Goal: Task Accomplishment & Management: Manage account settings

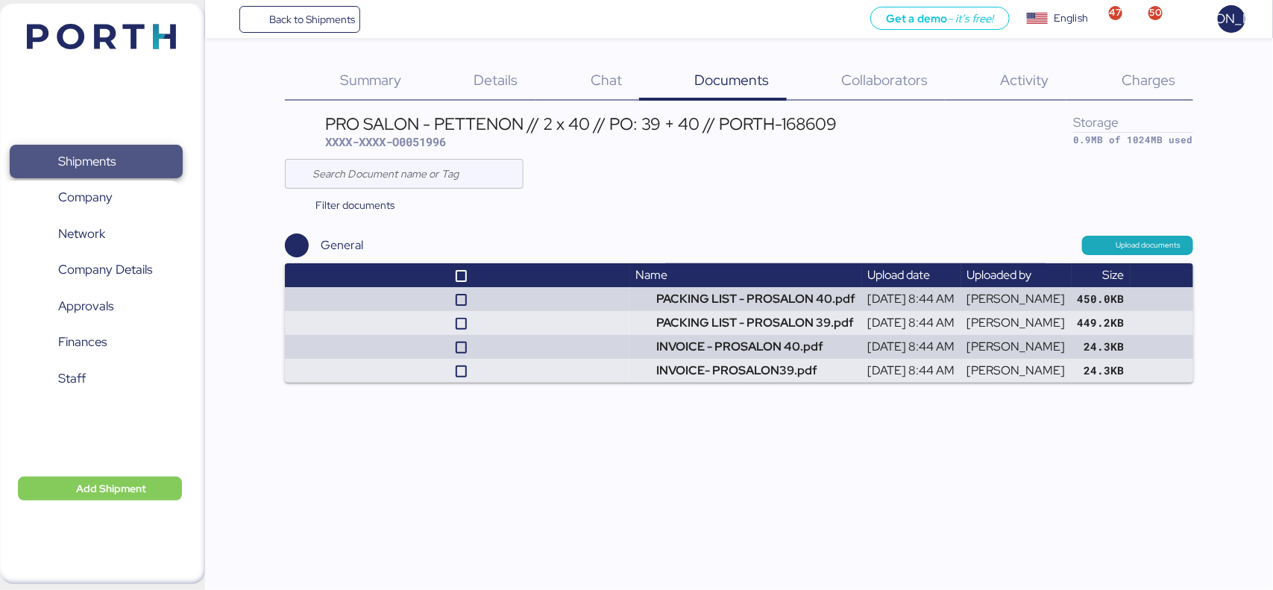
click at [50, 158] on span "Shipments" at bounding box center [96, 162] width 160 height 22
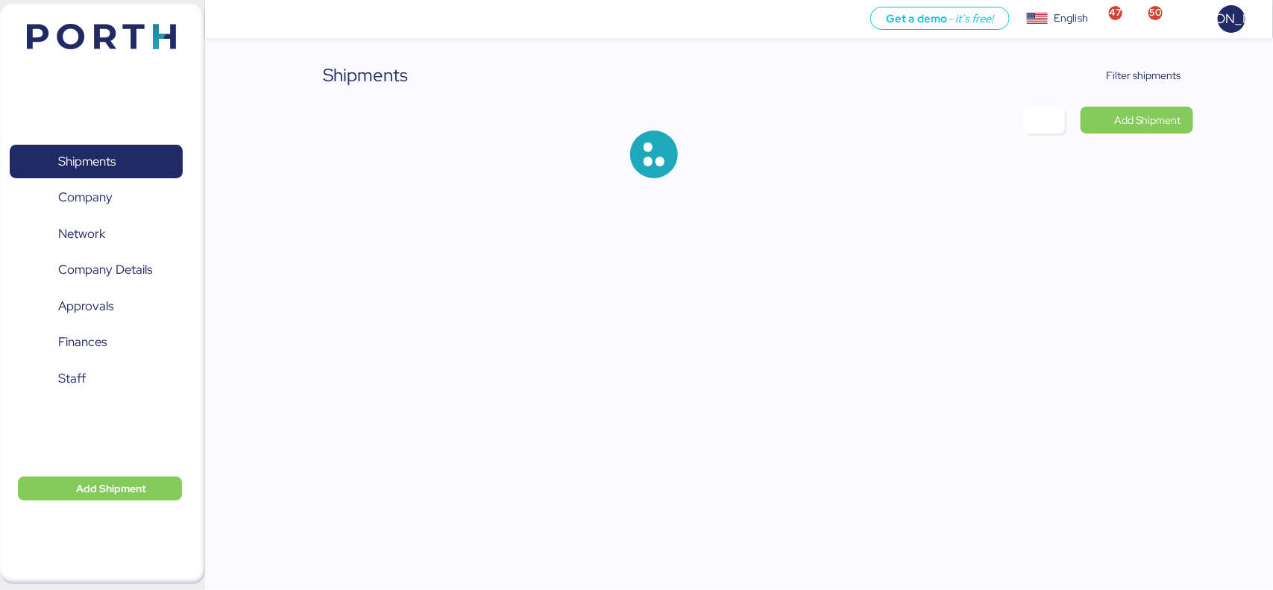
click at [1149, 60] on div "Shipments Filter shipments Add Shipment" at bounding box center [636, 101] width 1273 height 202
click at [1147, 73] on span "Filter shipments" at bounding box center [1144, 75] width 75 height 18
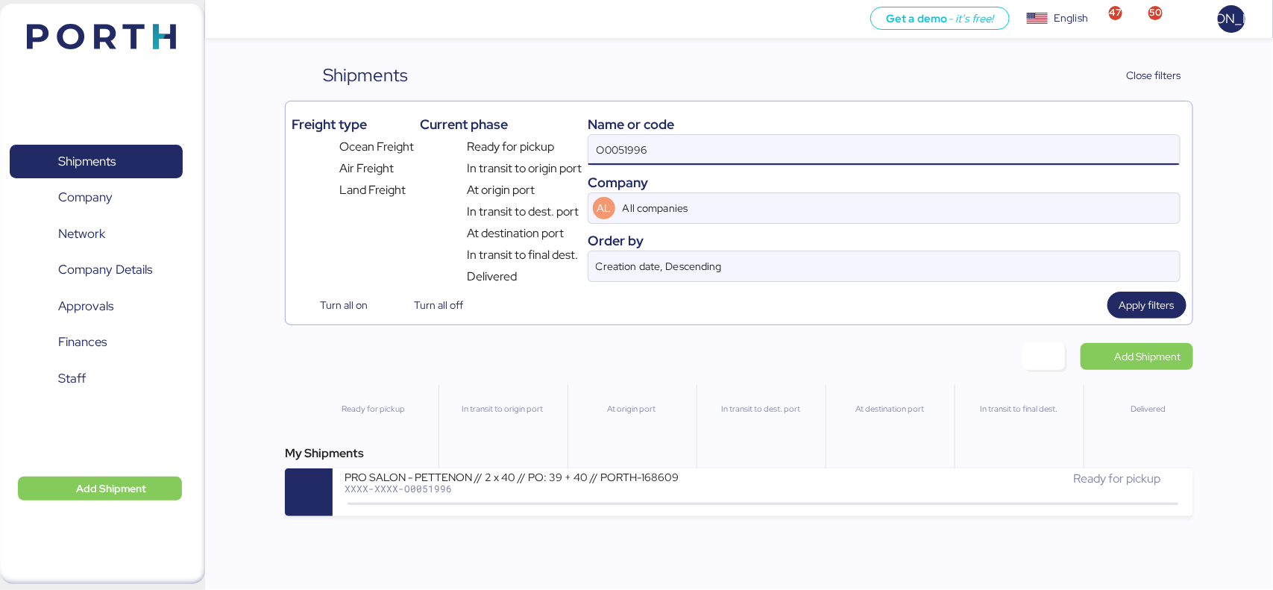
click at [713, 147] on input "O0051996" at bounding box center [884, 150] width 591 height 30
paste input "2135"
click at [1134, 300] on span "Apply filters" at bounding box center [1147, 305] width 55 height 18
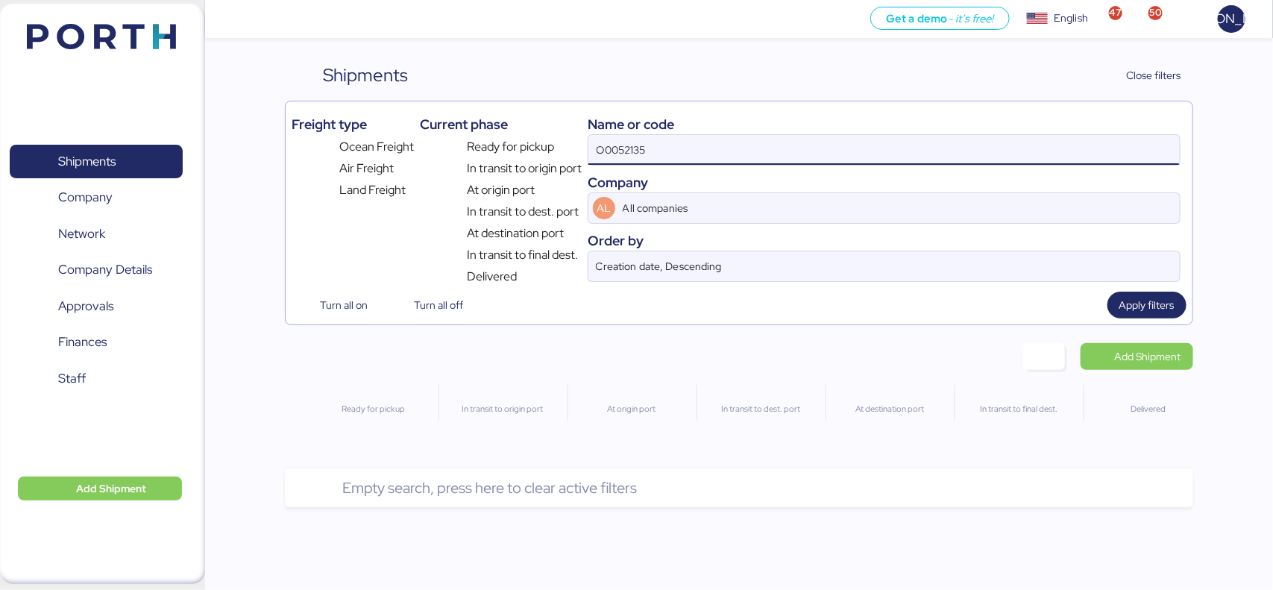
click at [756, 163] on input "O0052135" at bounding box center [884, 150] width 591 height 30
type input "O0052135"
click at [1132, 296] on span "Apply filters" at bounding box center [1147, 305] width 55 height 21
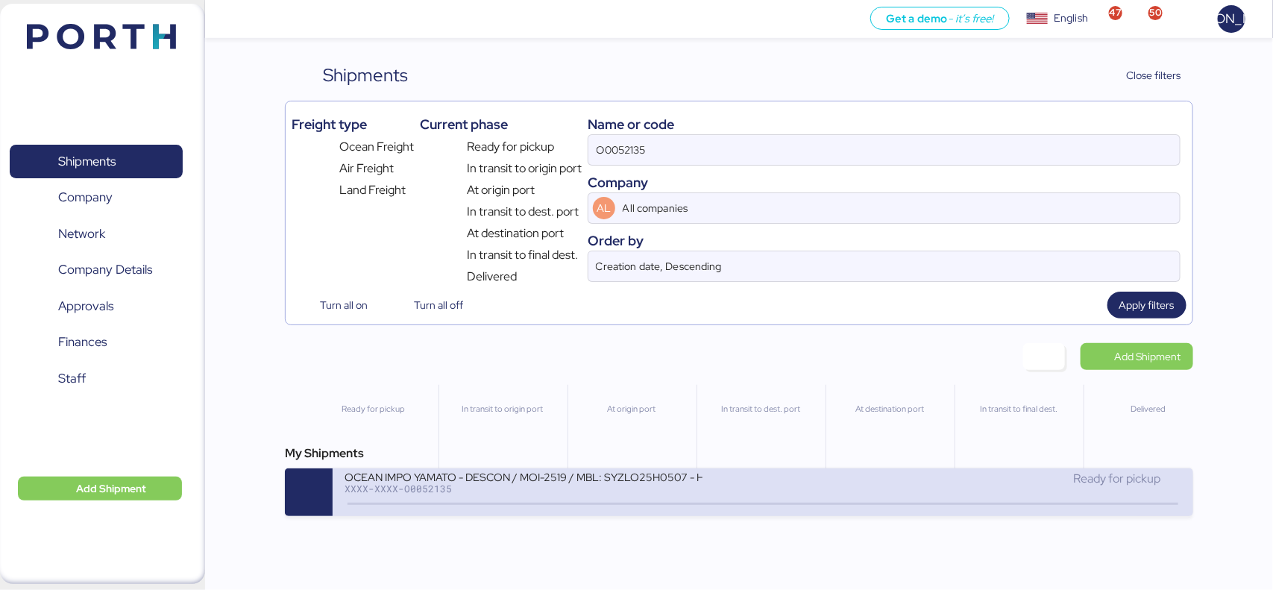
click at [539, 474] on div "OCEAN IMPO YAMATO - DESCON / MOI-2519 / MBL: SYZLO25H0507 - HBL: VARIOS / LCL" at bounding box center [524, 476] width 358 height 13
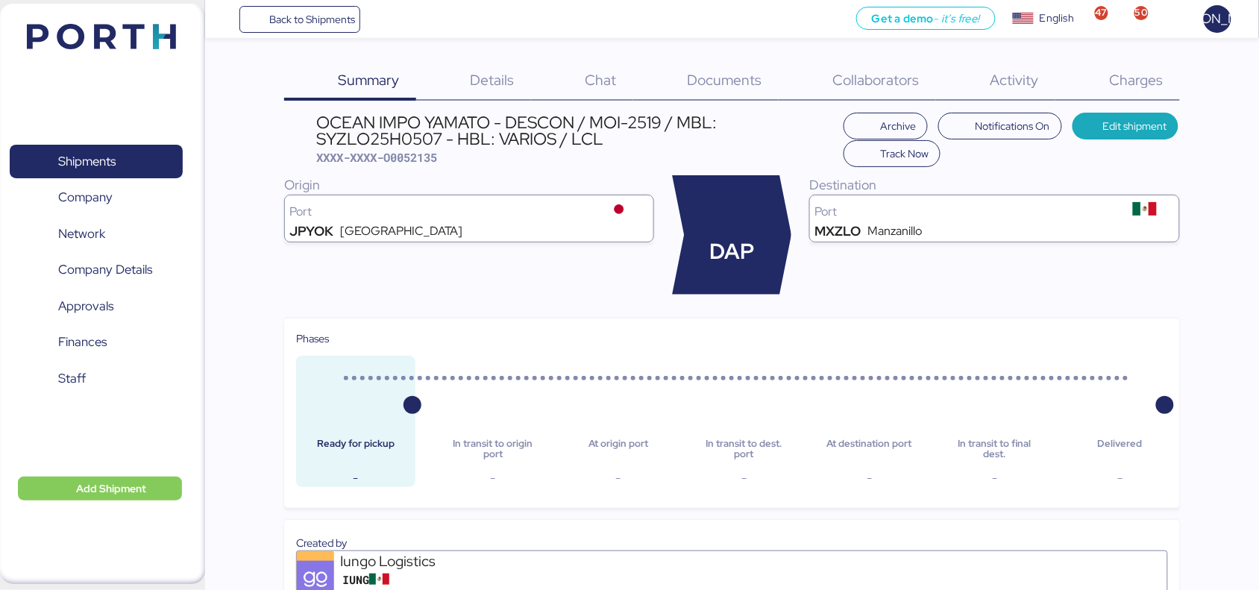
click at [1147, 69] on div "Charges 0" at bounding box center [1117, 81] width 125 height 39
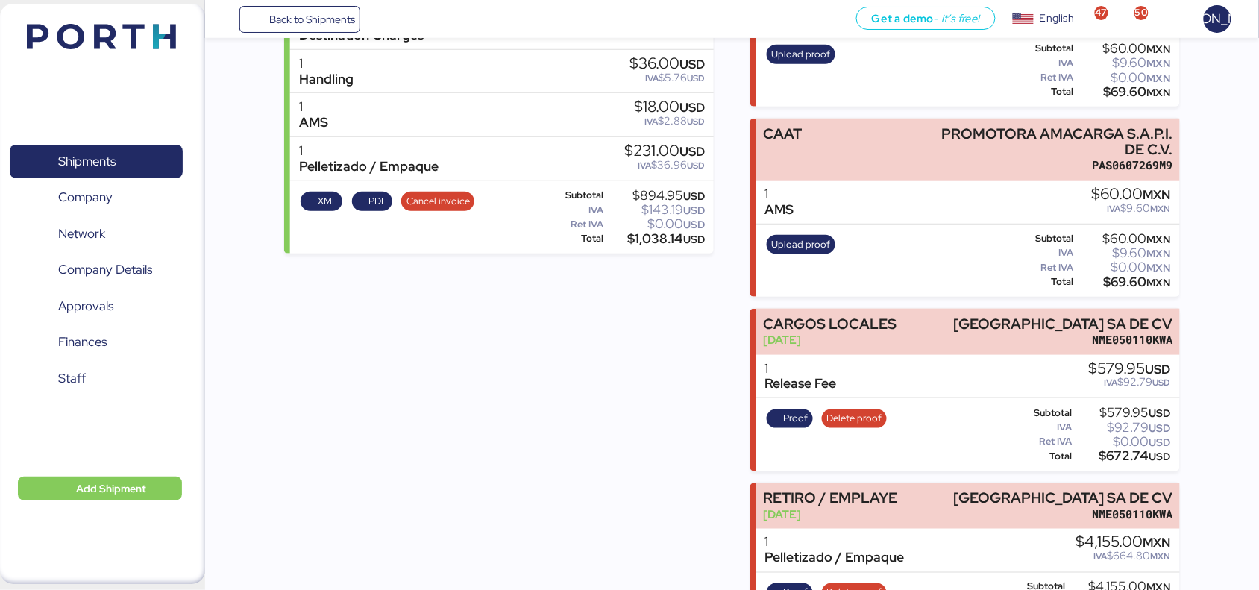
scroll to position [384, 0]
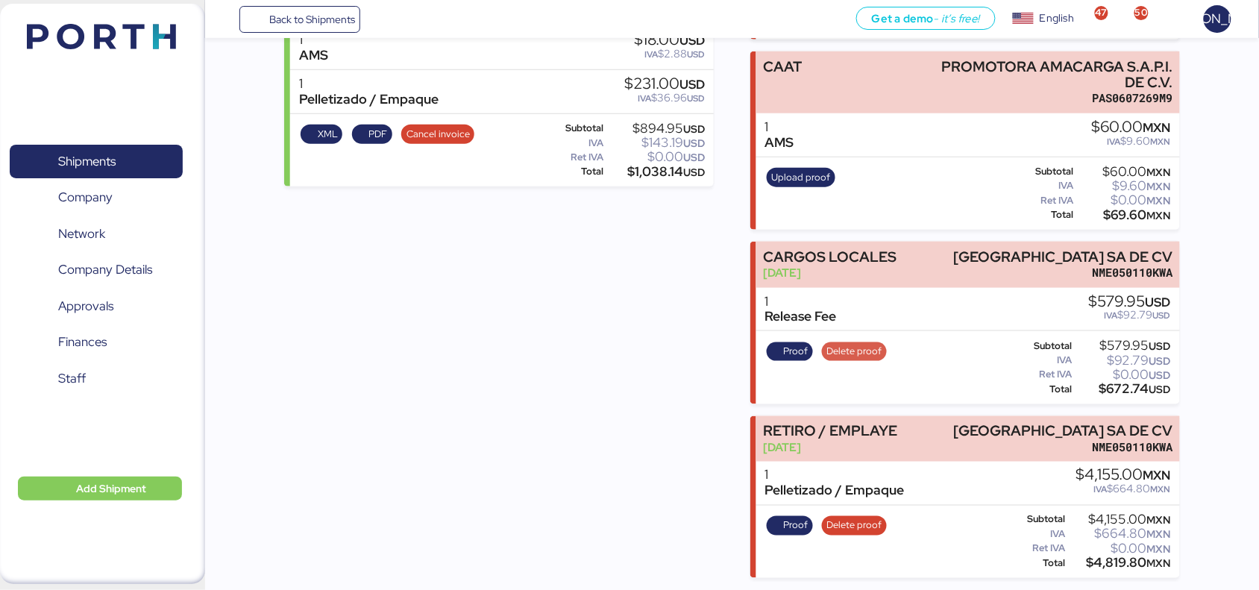
click at [859, 347] on span "Delete proof" at bounding box center [854, 351] width 55 height 16
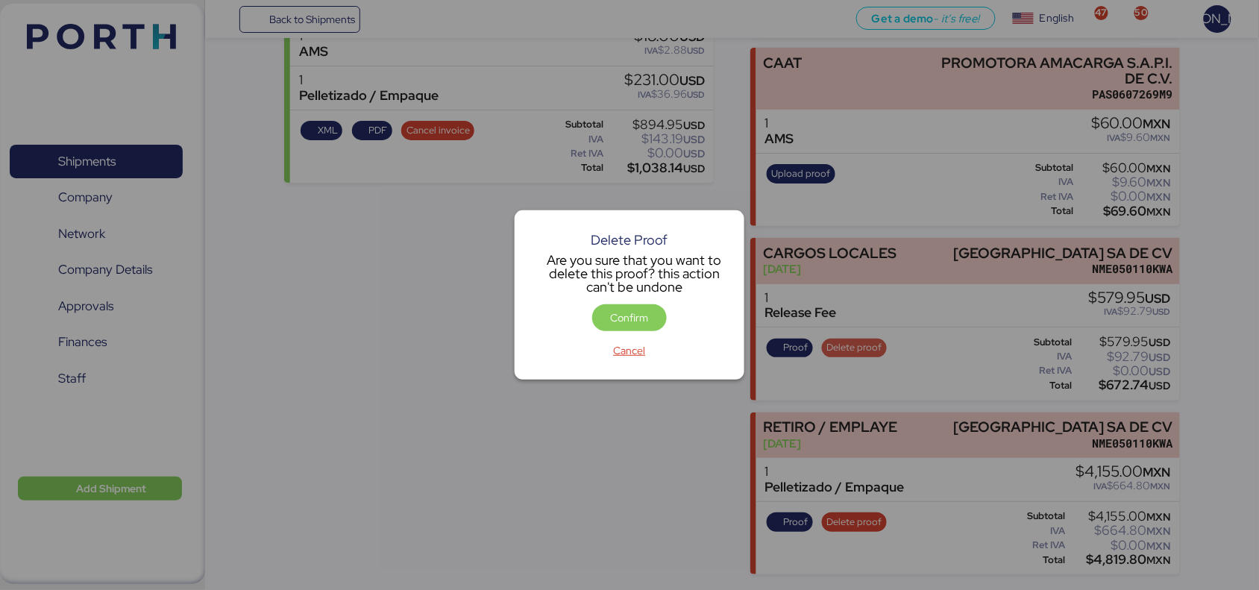
scroll to position [0, 0]
click at [636, 313] on span "Confirm" at bounding box center [630, 318] width 38 height 18
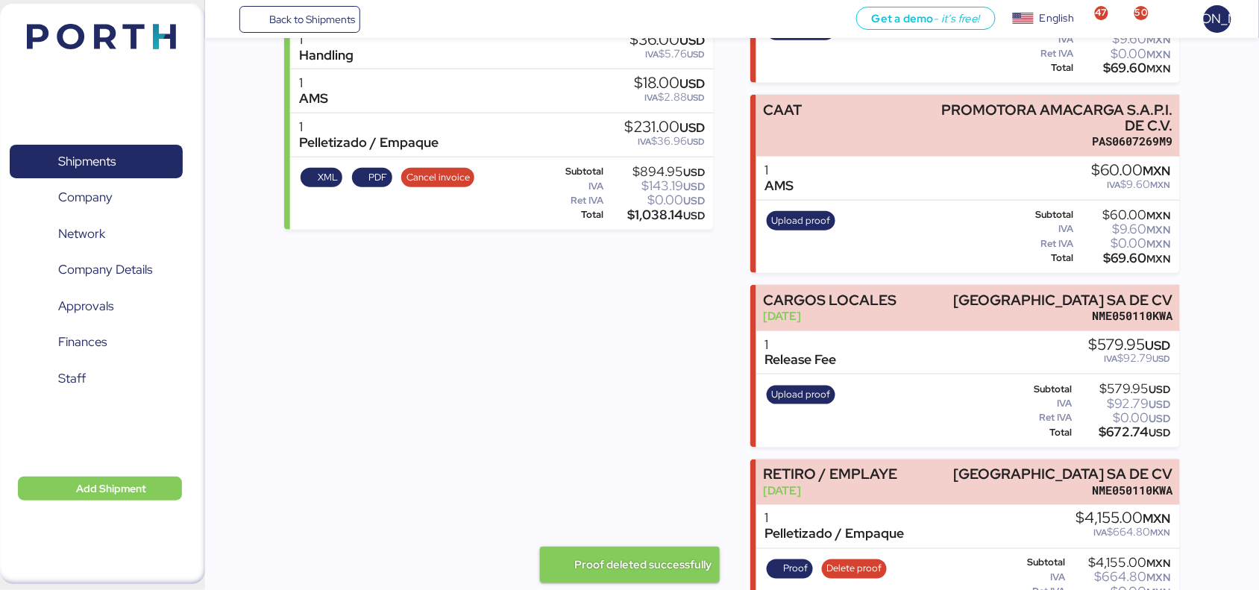
scroll to position [384, 0]
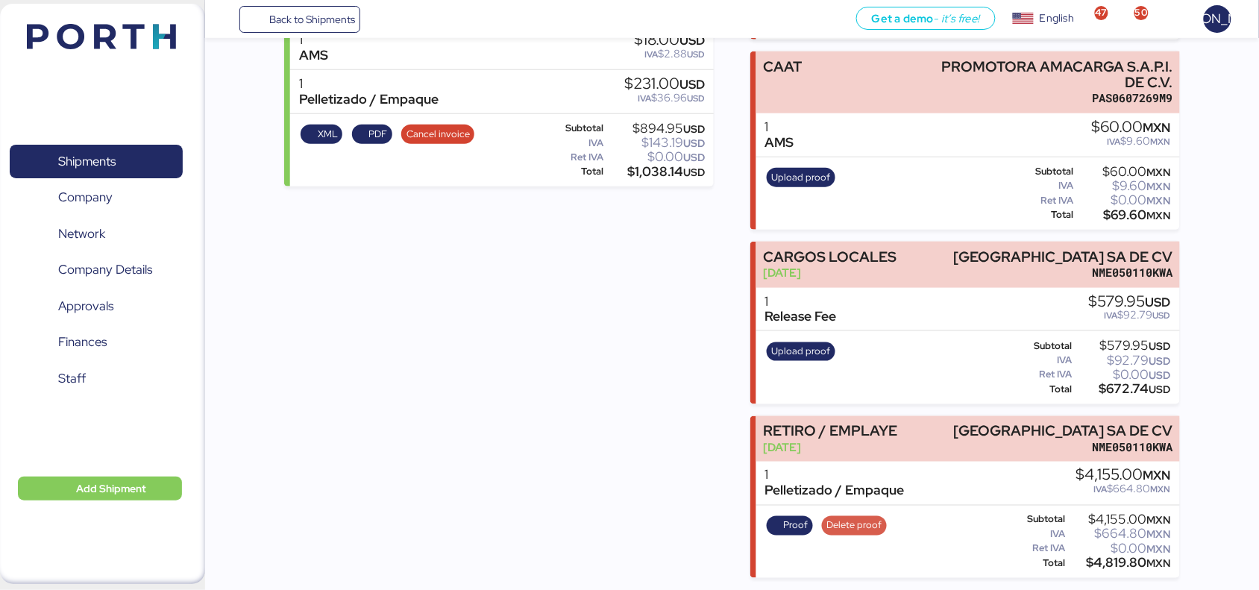
click at [847, 527] on span "Delete proof" at bounding box center [854, 526] width 55 height 16
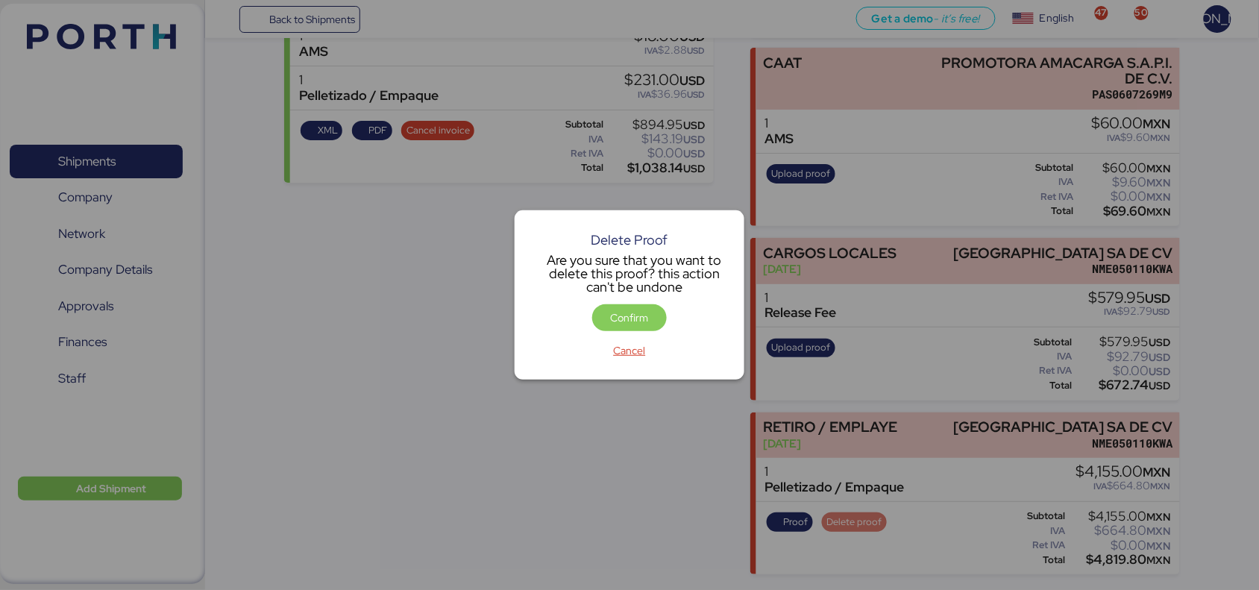
scroll to position [0, 0]
click at [631, 329] on span "Confirm" at bounding box center [629, 317] width 75 height 27
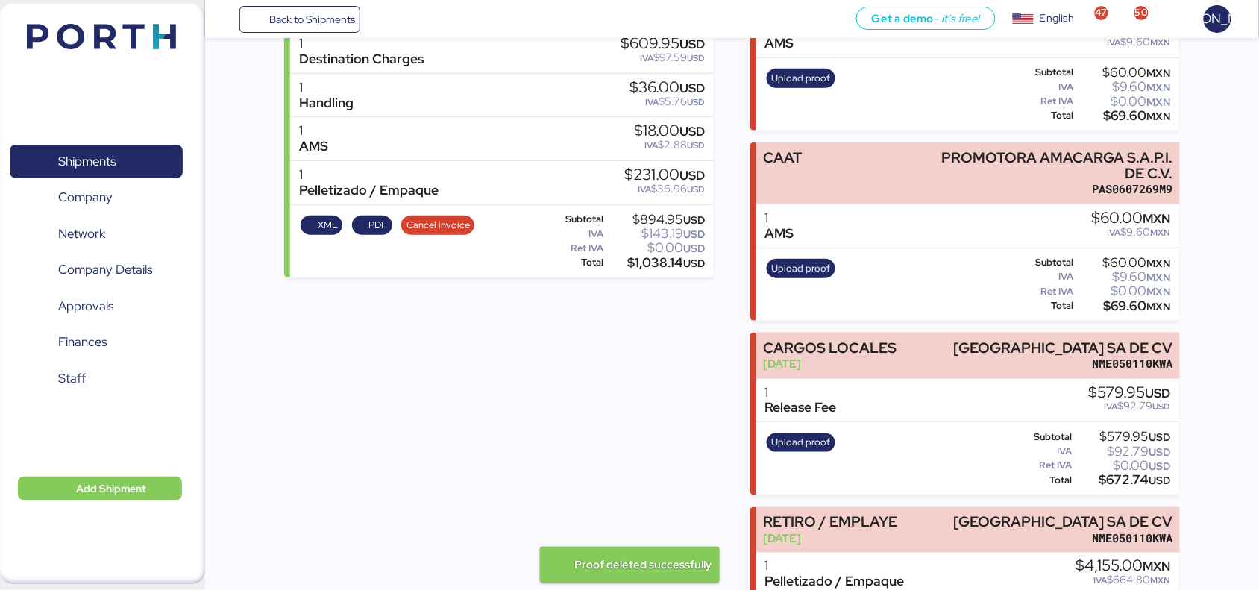
scroll to position [384, 0]
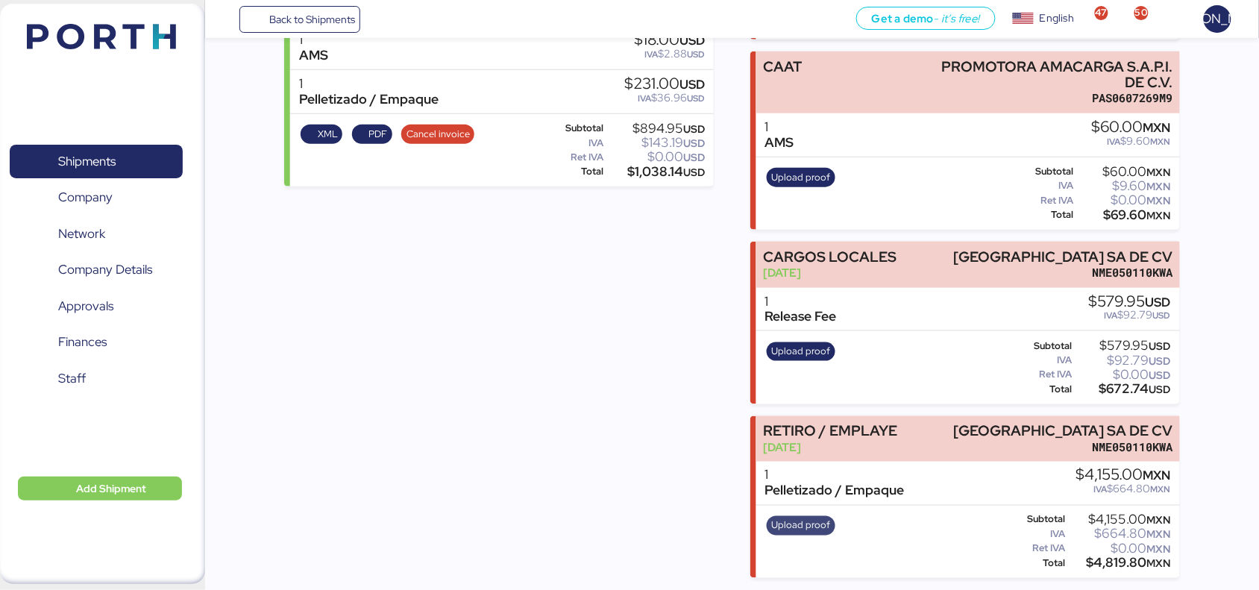
click at [803, 532] on span "Upload proof" at bounding box center [800, 526] width 59 height 16
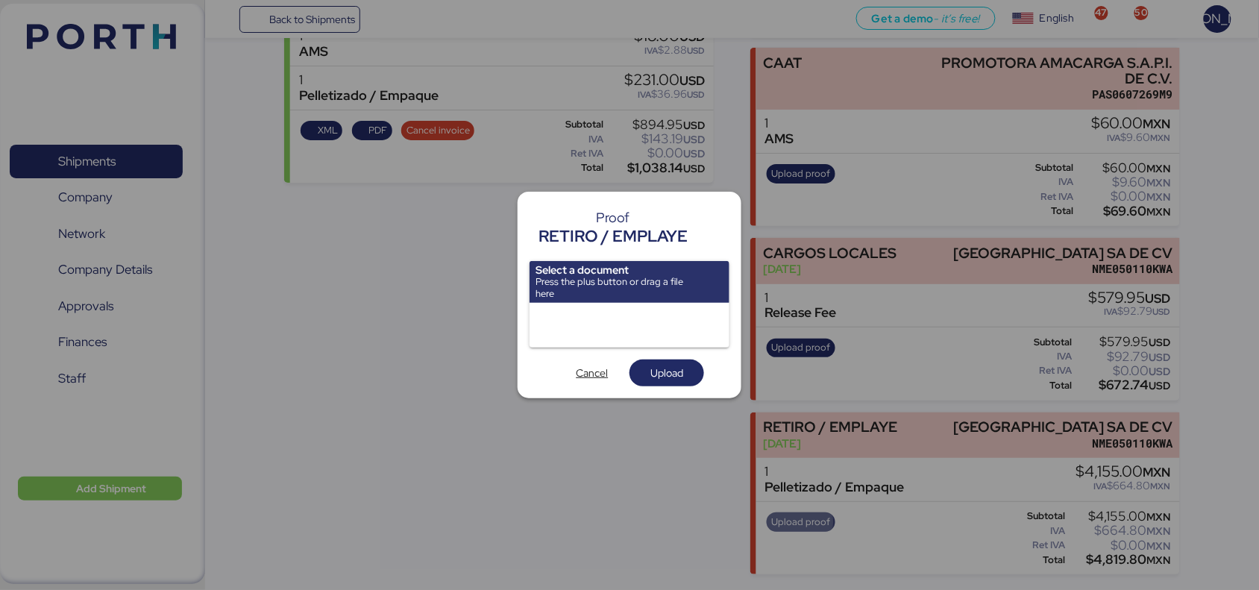
scroll to position [0, 0]
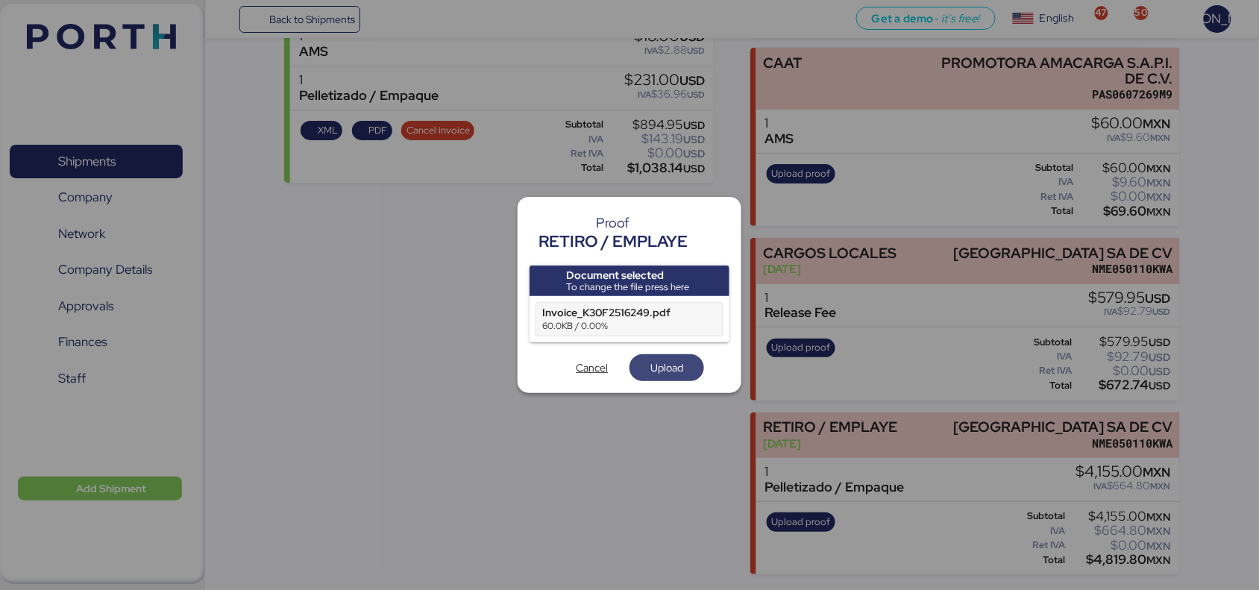
click at [659, 362] on span "Upload" at bounding box center [666, 368] width 33 height 18
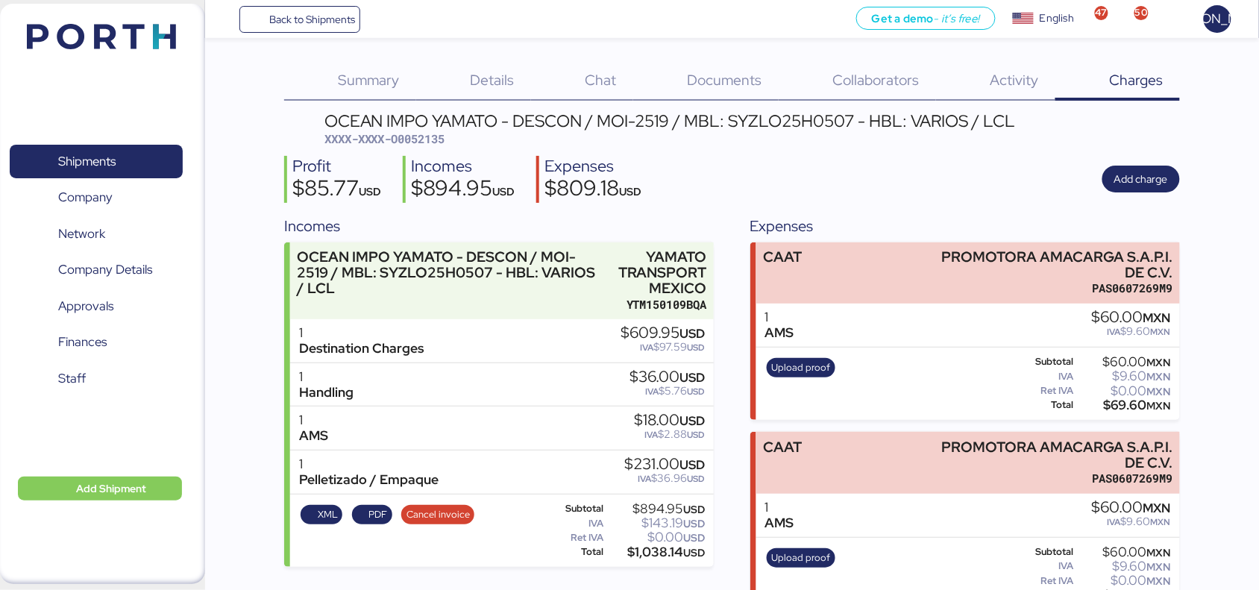
scroll to position [384, 0]
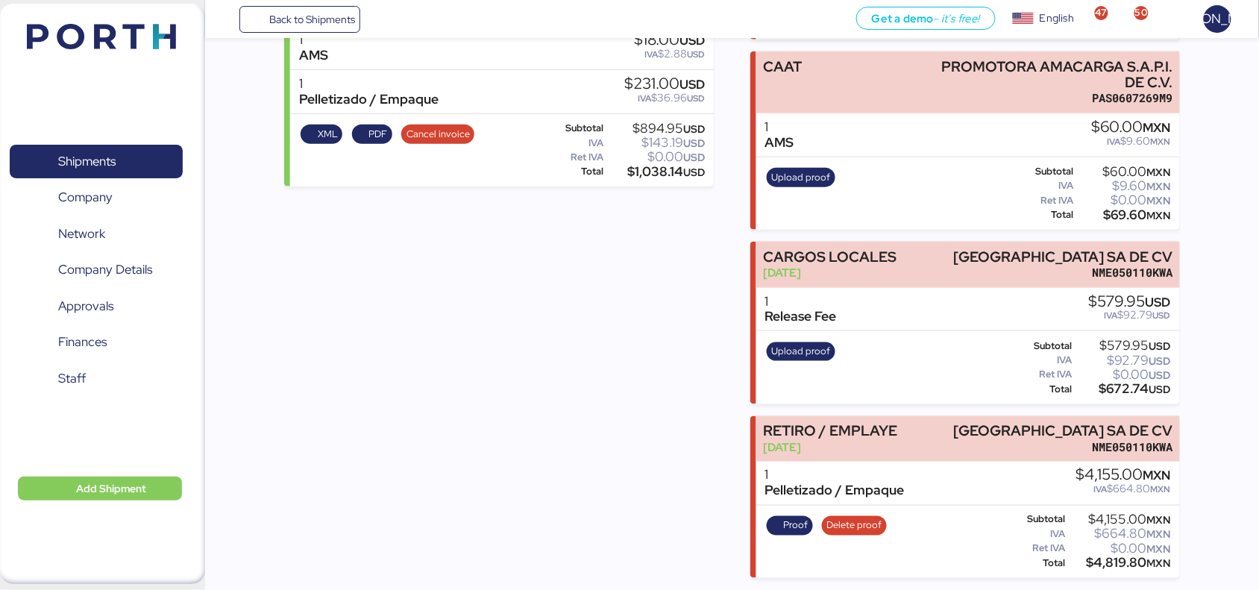
click at [811, 337] on div "Upload proof" at bounding box center [801, 367] width 78 height 61
click at [804, 348] on span "Upload proof" at bounding box center [800, 351] width 59 height 16
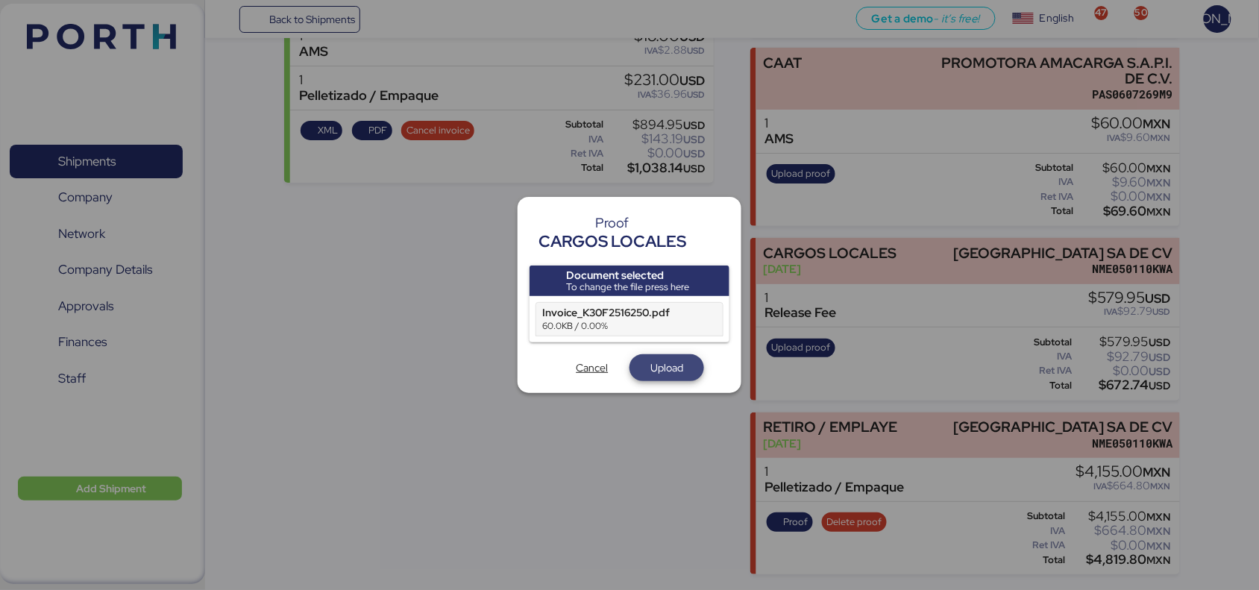
click at [658, 368] on span "Upload" at bounding box center [666, 368] width 33 height 18
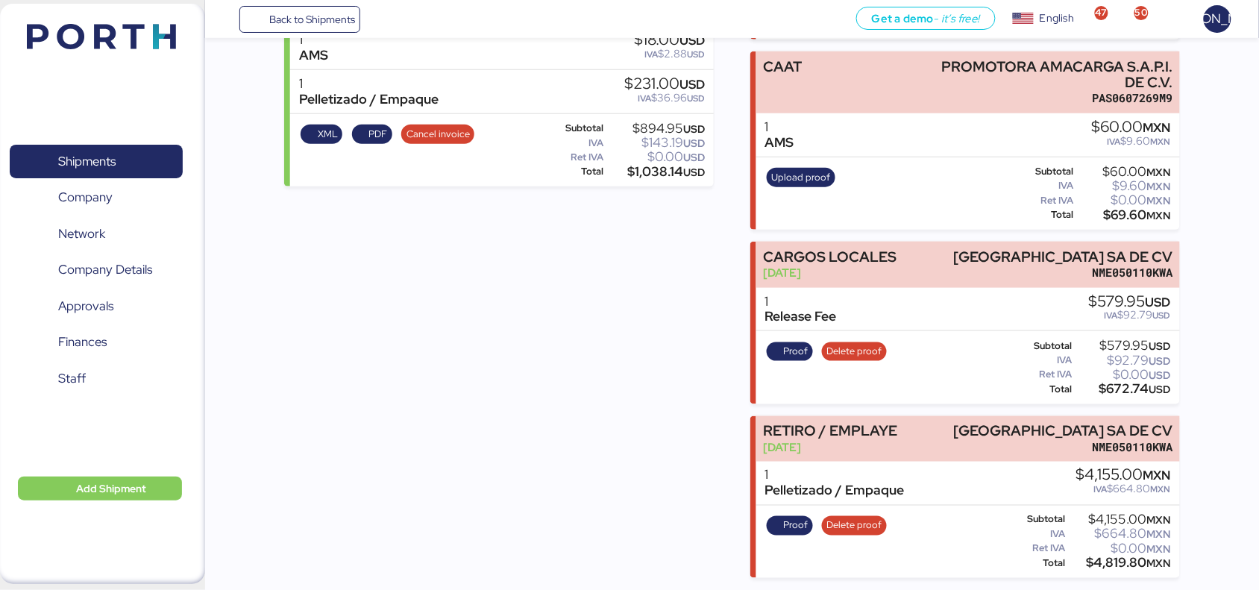
scroll to position [383, 0]
click at [796, 339] on div "Proof Delete proof" at bounding box center [827, 367] width 130 height 61
click at [785, 355] on span "Proof" at bounding box center [795, 351] width 25 height 16
click at [787, 527] on span "Proof" at bounding box center [795, 526] width 25 height 16
